Goal: Information Seeking & Learning: Learn about a topic

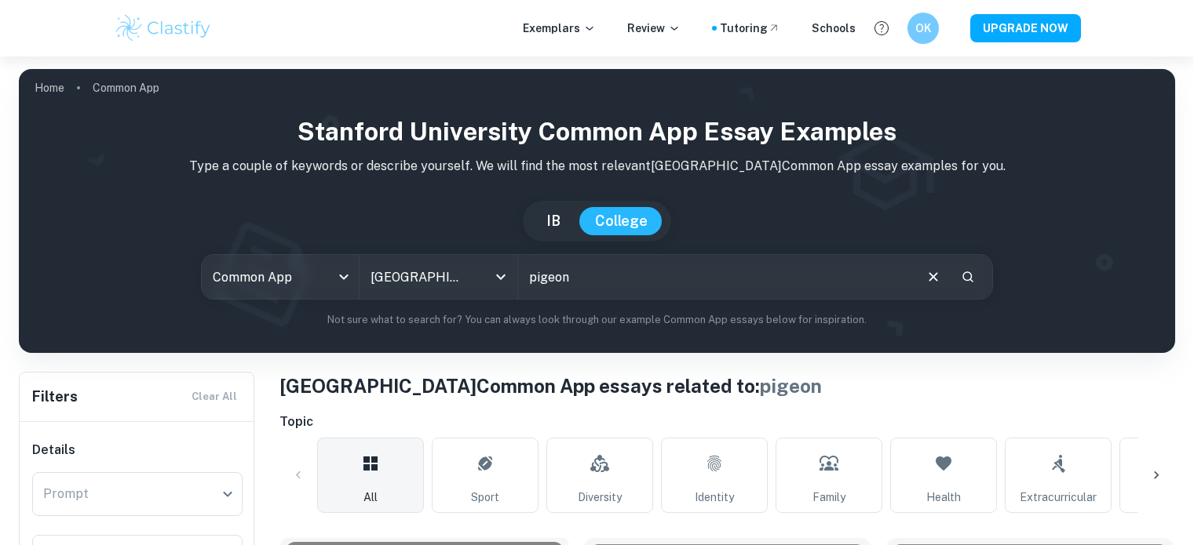
scroll to position [456, 0]
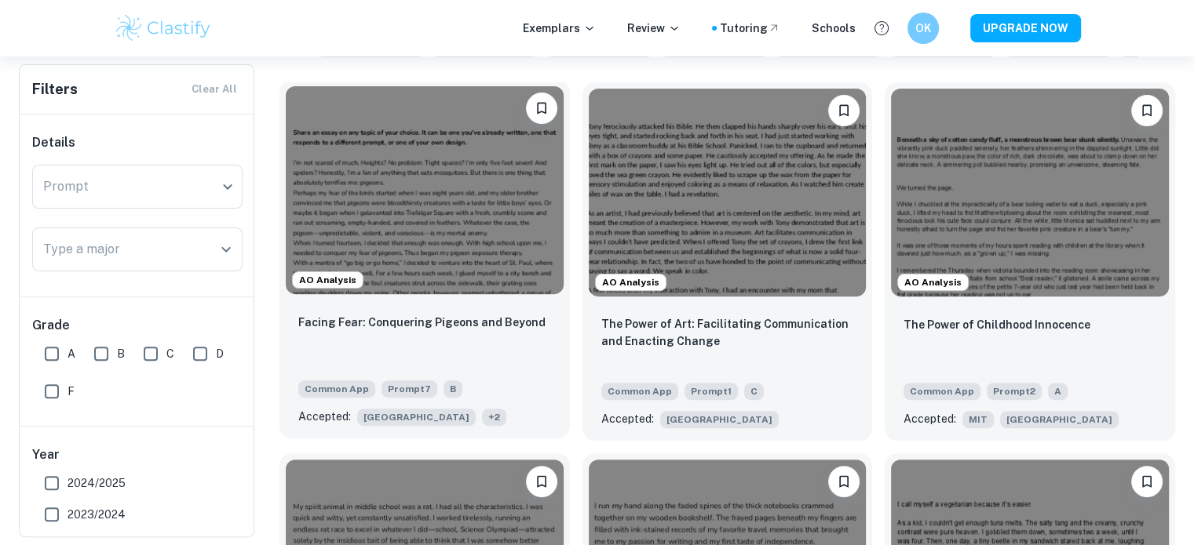
click at [462, 212] on img at bounding box center [425, 190] width 278 height 208
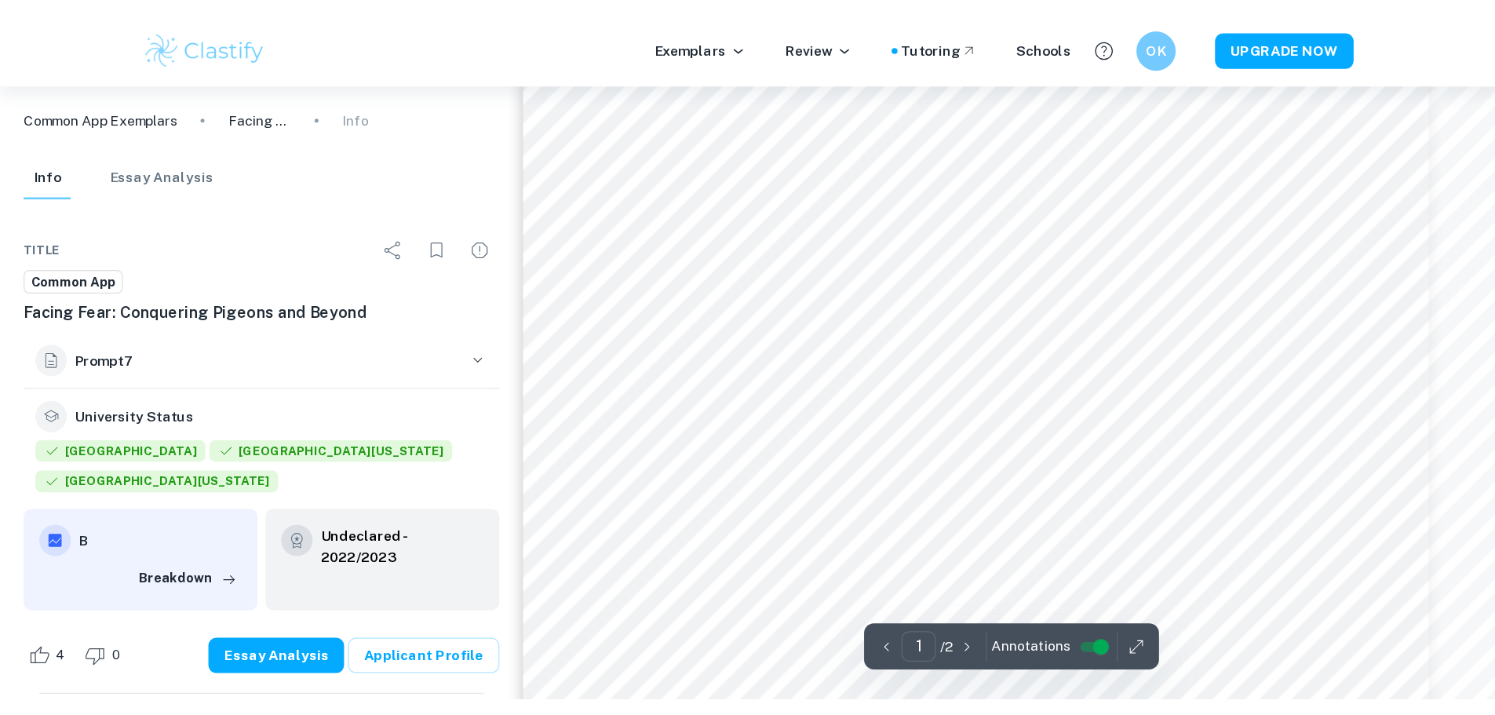
scroll to position [105, 0]
